Goal: Check status: Check status

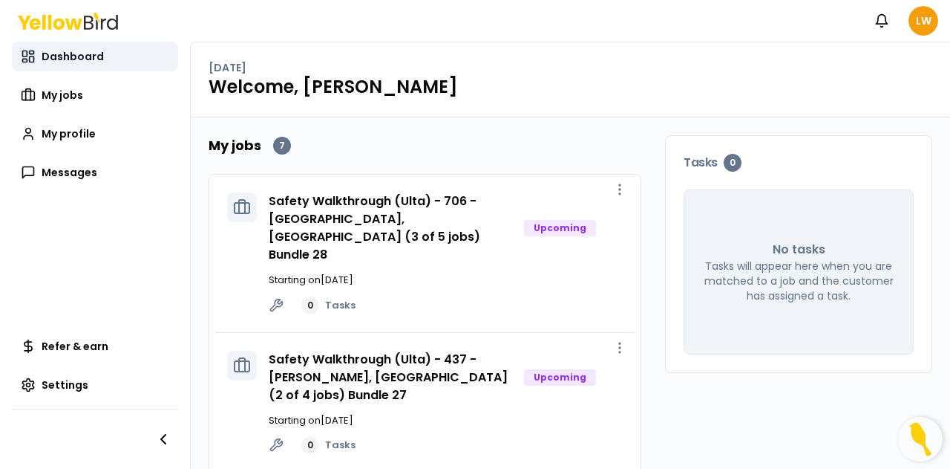
click at [104, 65] on link "Dashboard" at bounding box center [95, 57] width 166 height 30
click at [107, 93] on link "My jobs" at bounding box center [95, 95] width 166 height 30
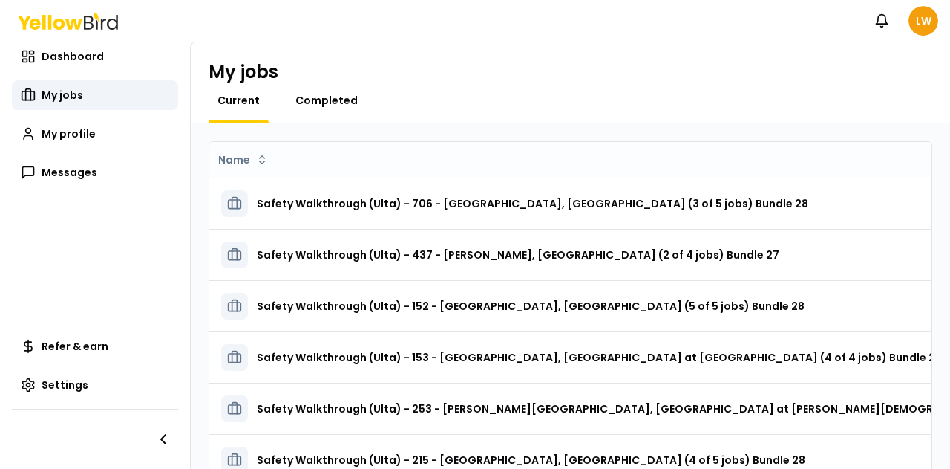
click at [321, 99] on span "Completed" at bounding box center [327, 100] width 62 height 15
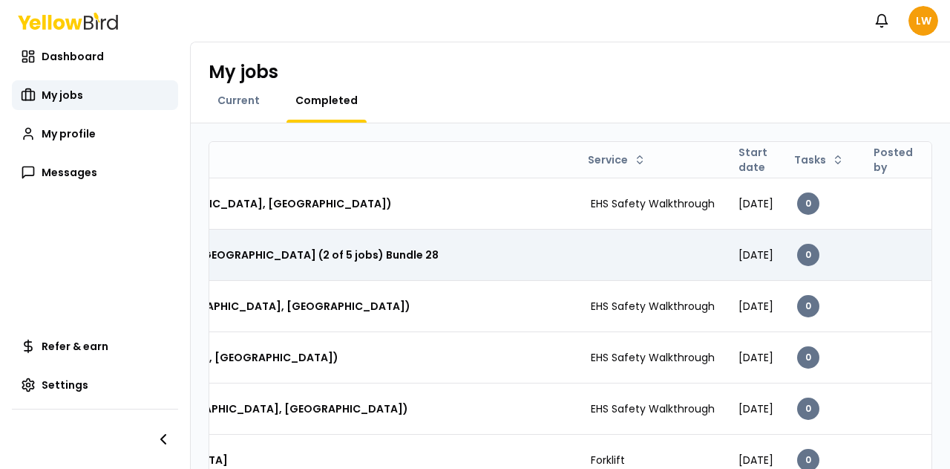
scroll to position [0, 399]
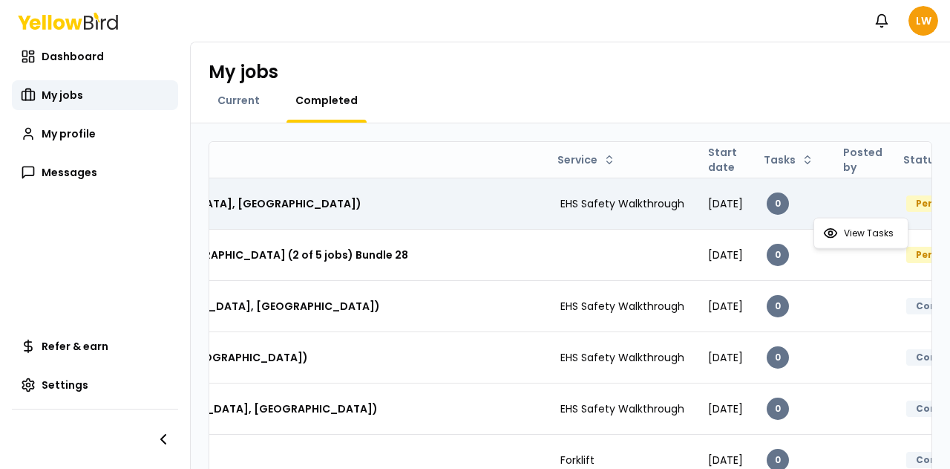
click at [901, 204] on html "Notifications LW Dashboard My jobs My profile Messages Refer & earn Settings My…" at bounding box center [475, 234] width 950 height 469
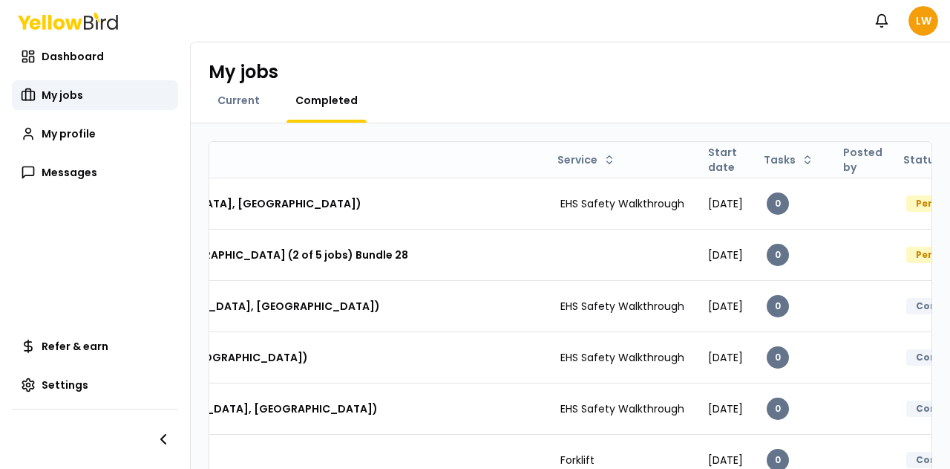
click at [748, 203] on html "Notifications LW Dashboard My jobs My profile Messages Refer & earn Settings My…" at bounding box center [475, 234] width 950 height 469
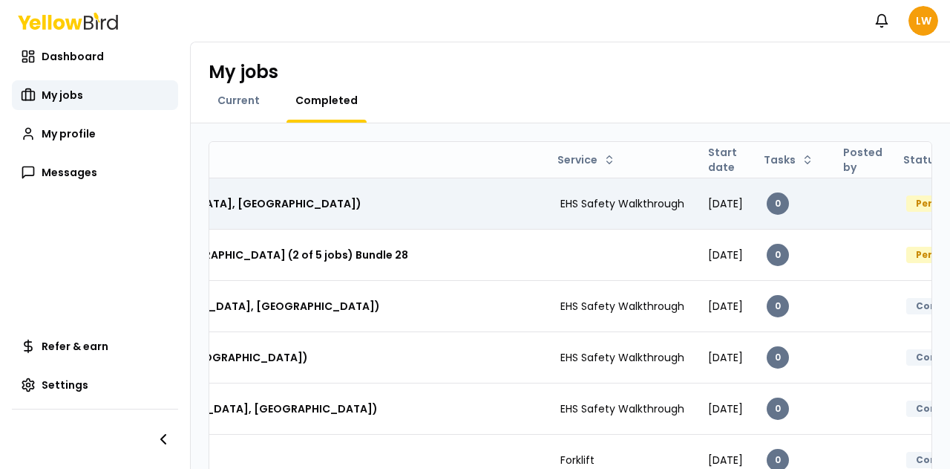
scroll to position [0, 0]
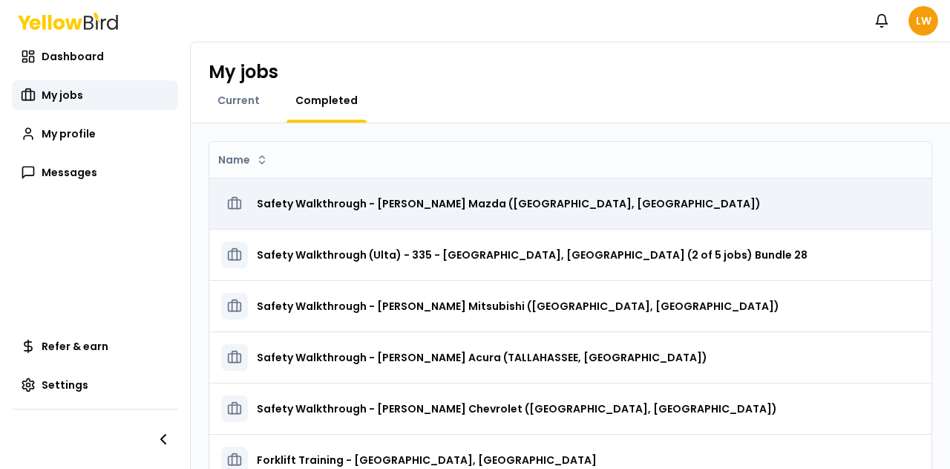
click at [493, 198] on h3 "Safety Walkthrough - [PERSON_NAME] Mazda ([GEOGRAPHIC_DATA], [GEOGRAPHIC_DATA])" at bounding box center [509, 203] width 504 height 27
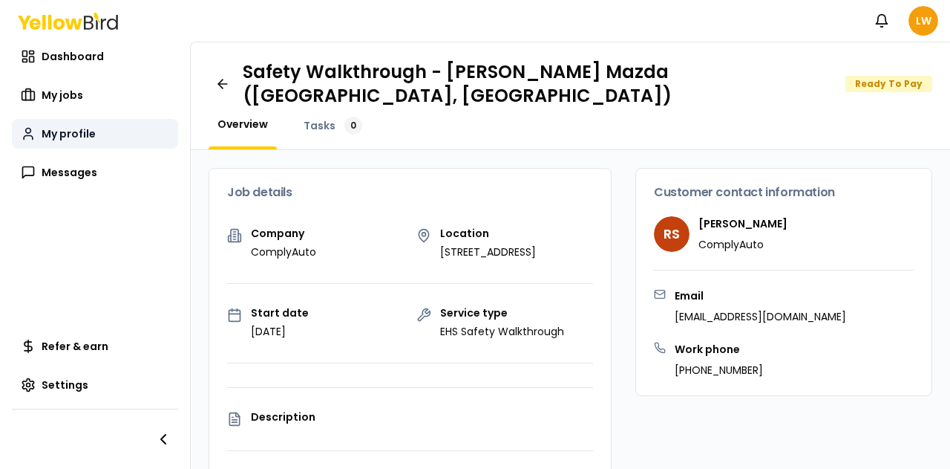
click at [91, 139] on span "My profile" at bounding box center [69, 133] width 54 height 15
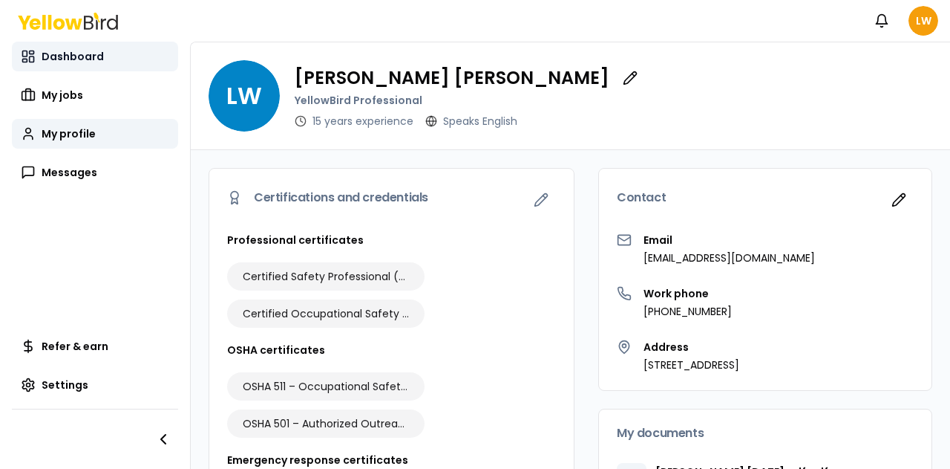
click at [76, 57] on span "Dashboard" at bounding box center [73, 56] width 62 height 15
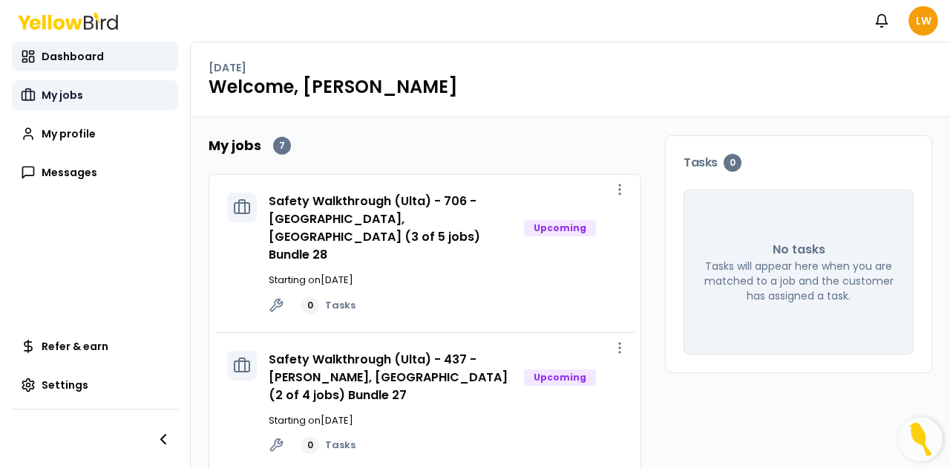
click at [66, 84] on link "My jobs" at bounding box center [95, 95] width 166 height 30
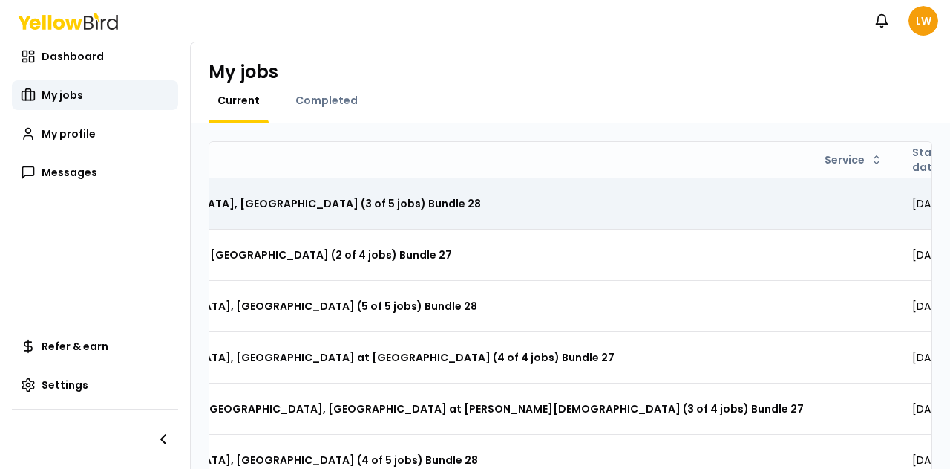
scroll to position [0, 362]
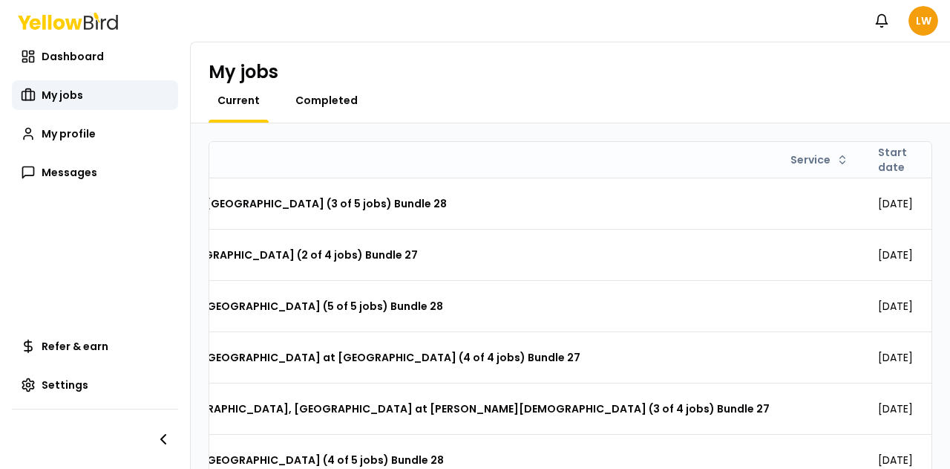
click at [327, 99] on span "Completed" at bounding box center [327, 100] width 62 height 15
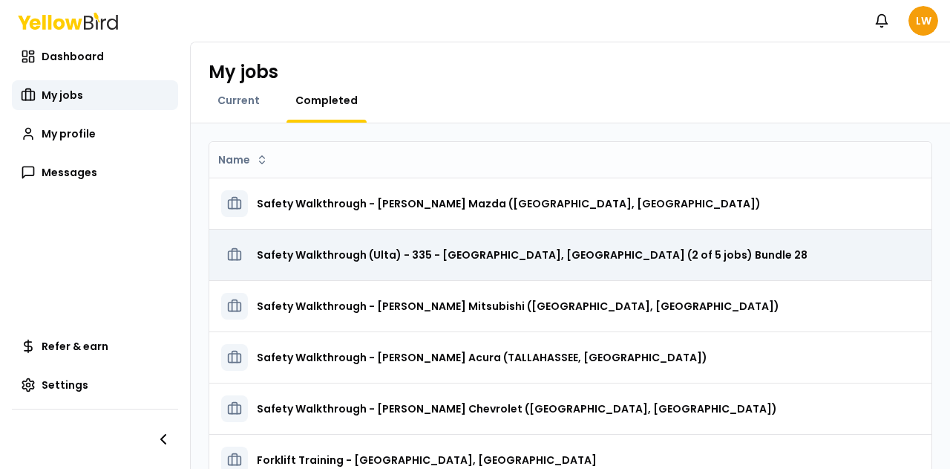
scroll to position [0, 399]
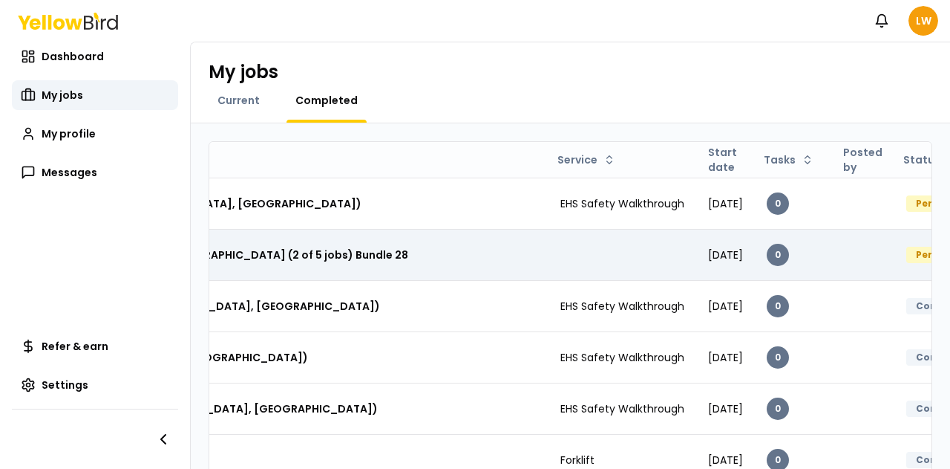
click at [907, 247] on div "Pending Payment" at bounding box center [961, 255] width 109 height 16
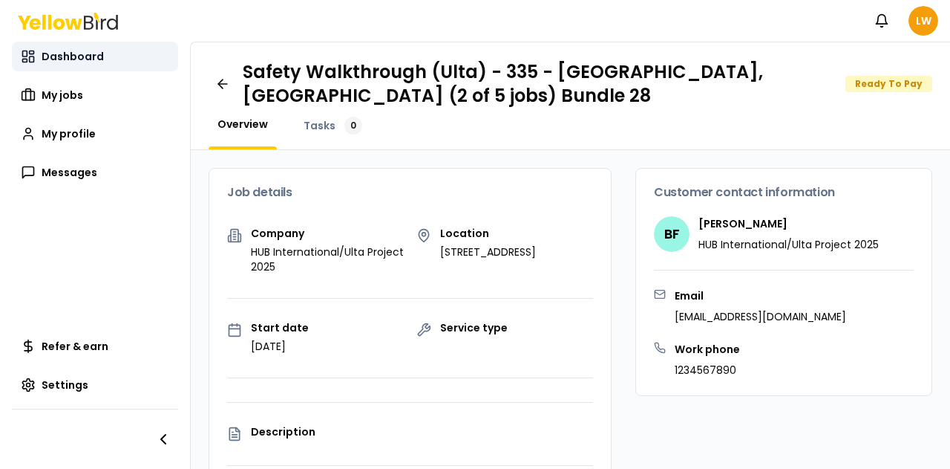
click at [77, 54] on span "Dashboard" at bounding box center [73, 56] width 62 height 15
